Goal: Check status

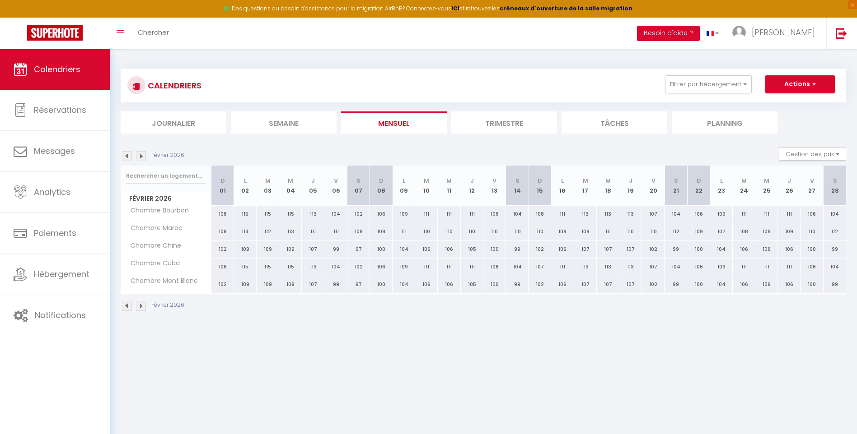
click at [129, 307] on img at bounding box center [127, 306] width 10 height 10
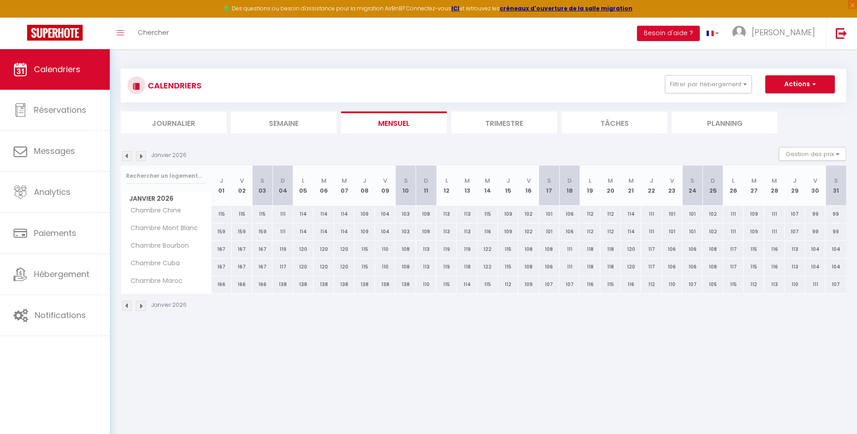
click at [129, 307] on img at bounding box center [127, 306] width 10 height 10
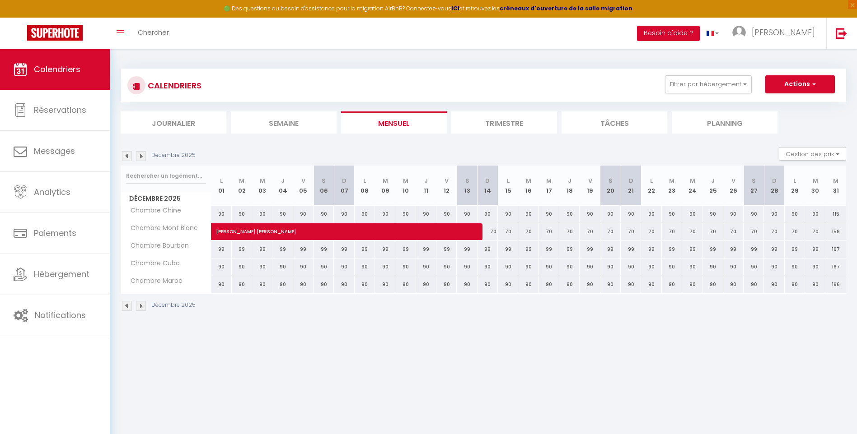
click at [129, 307] on img at bounding box center [127, 306] width 10 height 10
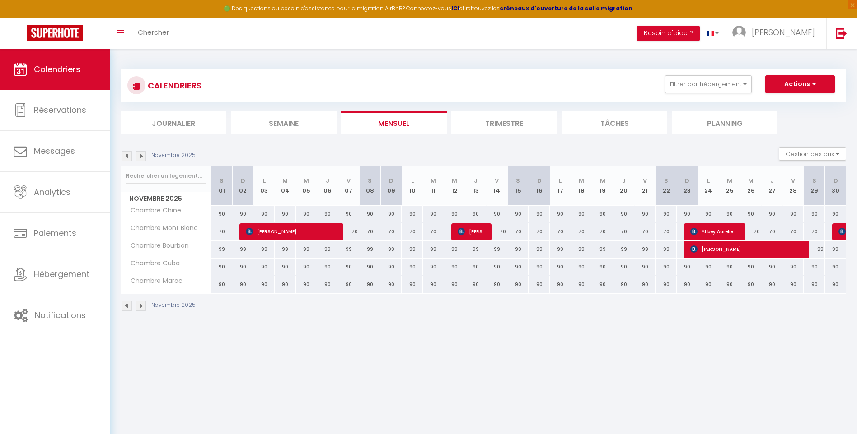
click at [129, 307] on img at bounding box center [127, 306] width 10 height 10
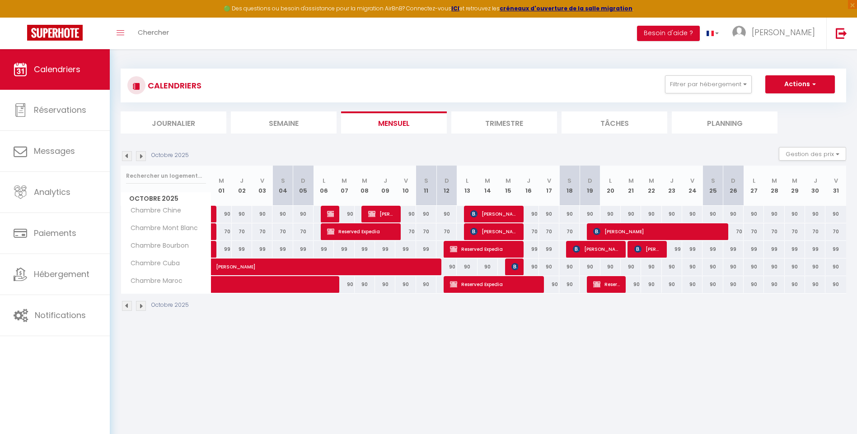
click at [129, 307] on img at bounding box center [127, 306] width 10 height 10
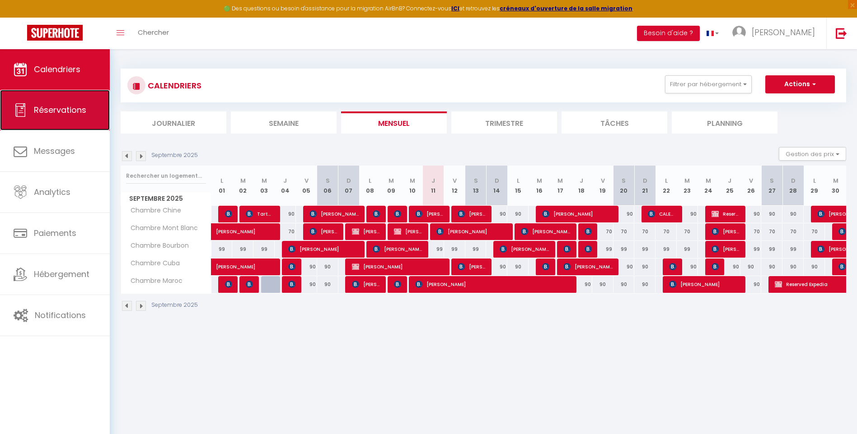
click at [57, 107] on span "Réservations" at bounding box center [60, 109] width 52 height 11
select select "not_cancelled"
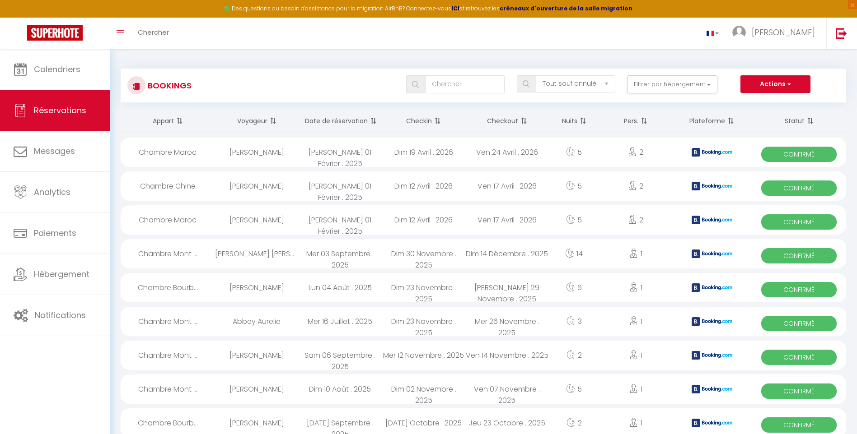
click at [339, 118] on th "Date de réservation" at bounding box center [340, 121] width 84 height 24
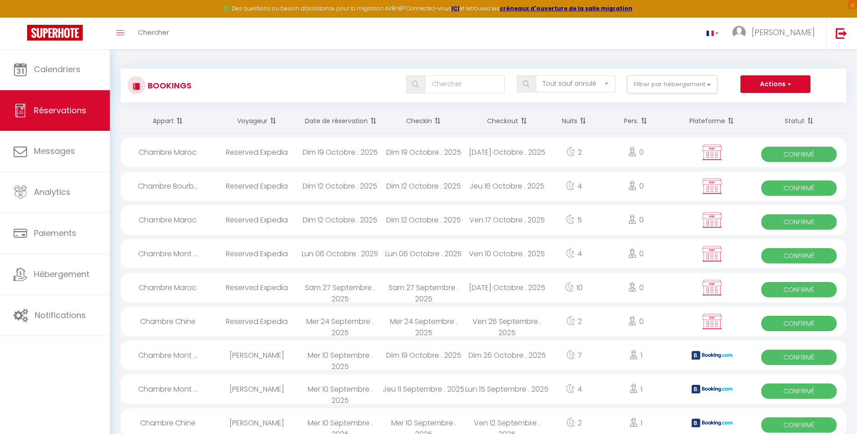
click at [340, 116] on th "Date de réservation" at bounding box center [340, 121] width 84 height 24
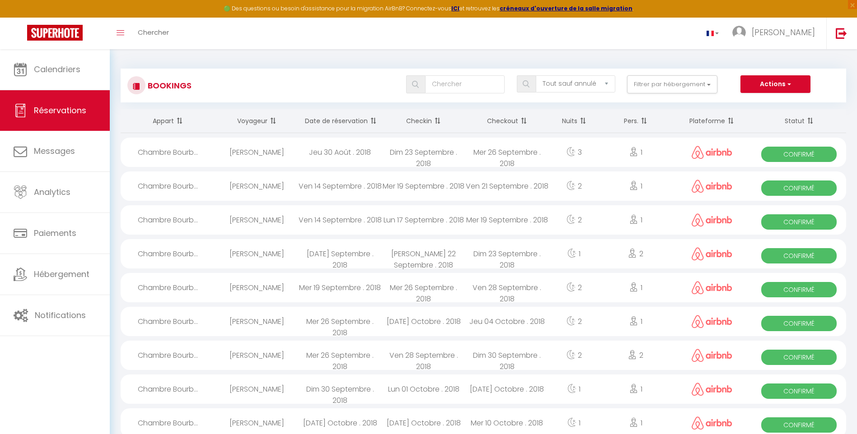
click at [369, 121] on span at bounding box center [372, 121] width 9 height 18
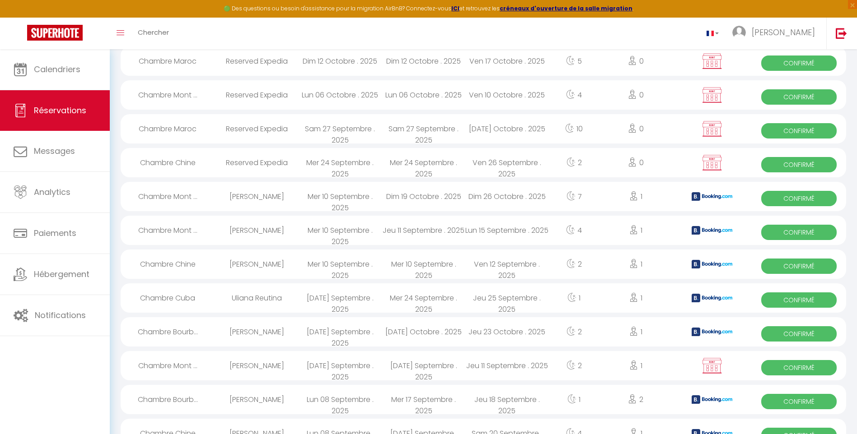
scroll to position [135, 0]
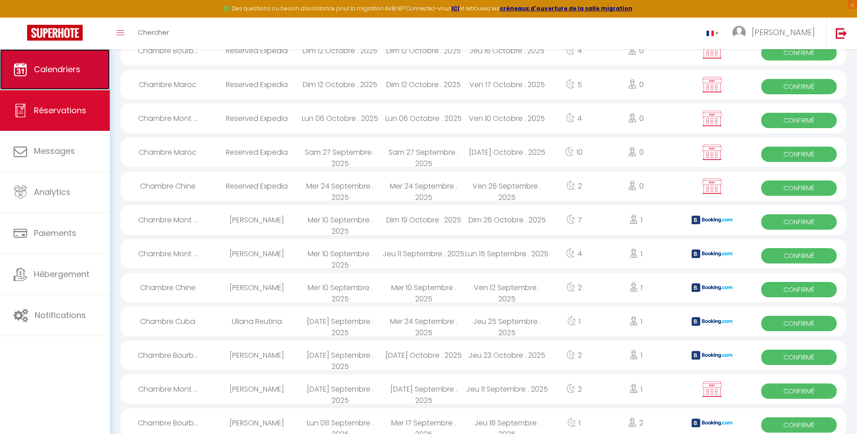
click at [67, 74] on span "Calendriers" at bounding box center [57, 69] width 47 height 11
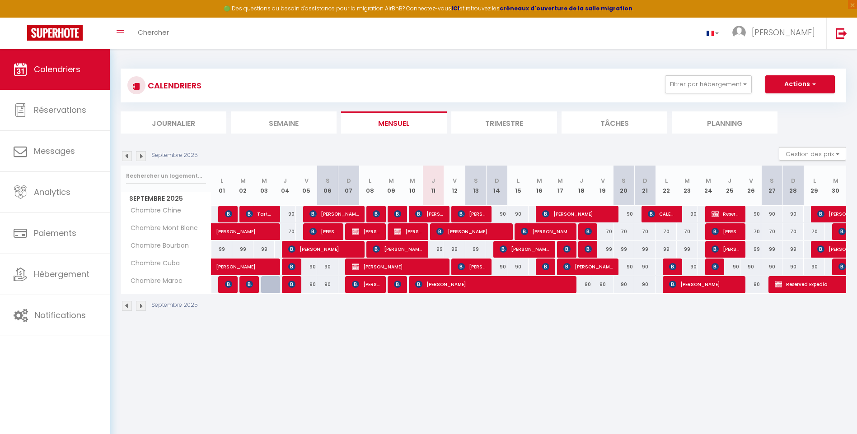
click at [142, 158] on img at bounding box center [141, 156] width 10 height 10
